Goal: Register for event/course

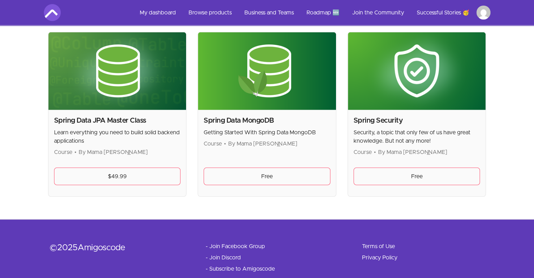
scroll to position [1918, 0]
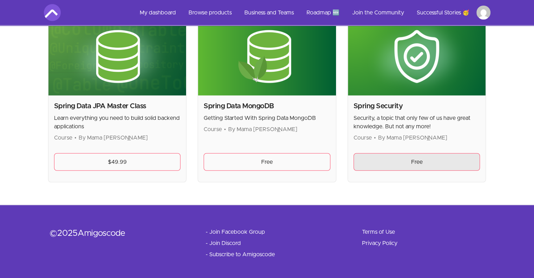
click at [414, 156] on link "Free" at bounding box center [417, 162] width 127 height 18
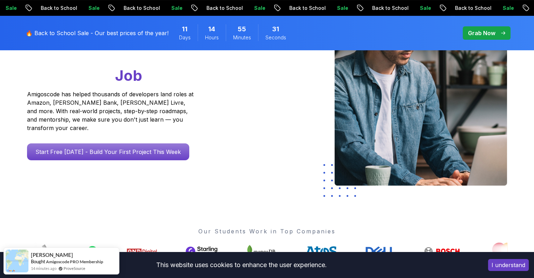
scroll to position [70, 0]
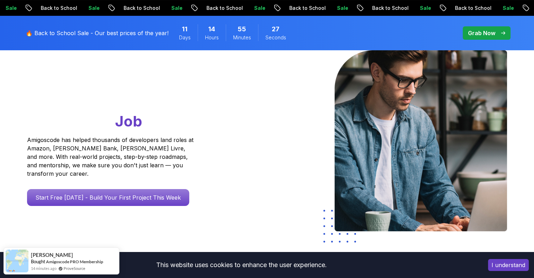
click at [40, 30] on p "🔥 Back to School Sale - Our best prices of the year!" at bounding box center [97, 33] width 143 height 8
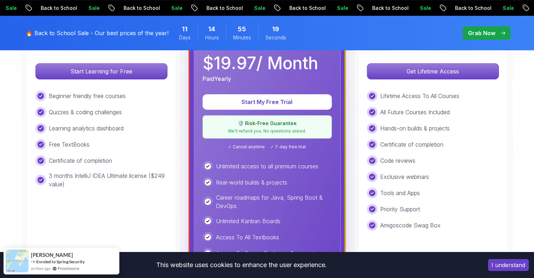
scroll to position [211, 0]
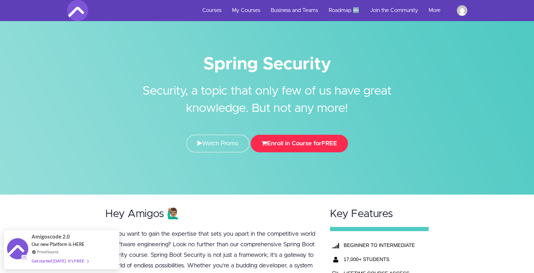
click at [301, 142] on button "Enroll in Course for FREE" at bounding box center [299, 144] width 97 height 18
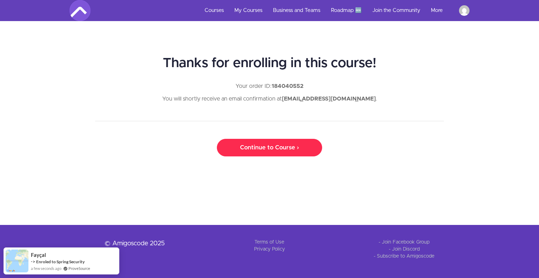
click at [255, 150] on link "Continue to Course ›" at bounding box center [269, 148] width 105 height 18
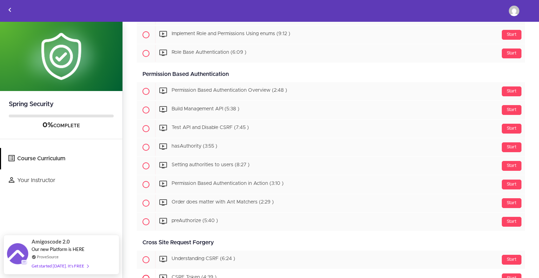
scroll to position [457, 0]
